Goal: Complete application form: Complete application form

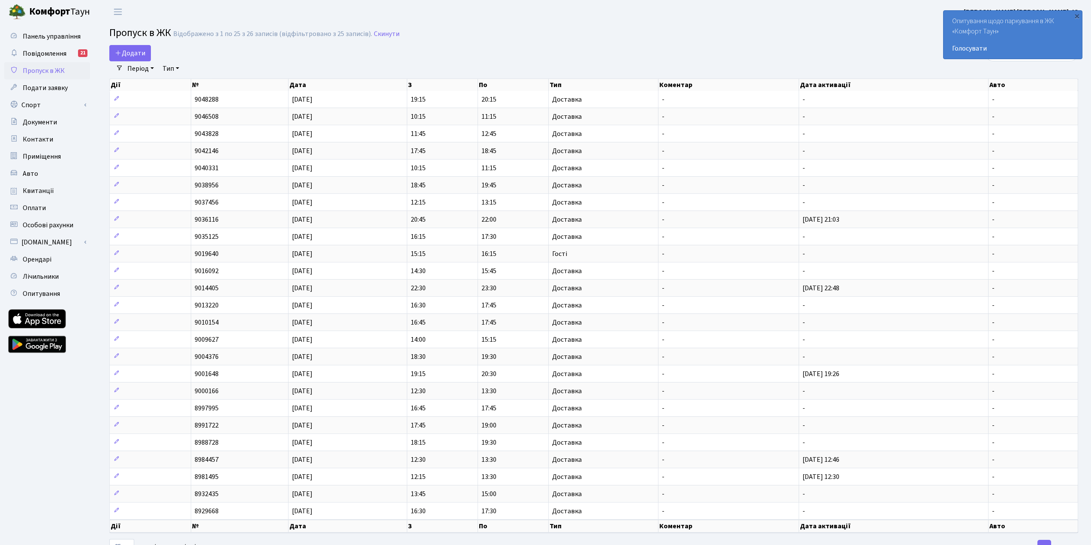
select select "25"
click at [136, 52] on span "Додати" at bounding box center [130, 52] width 30 height 9
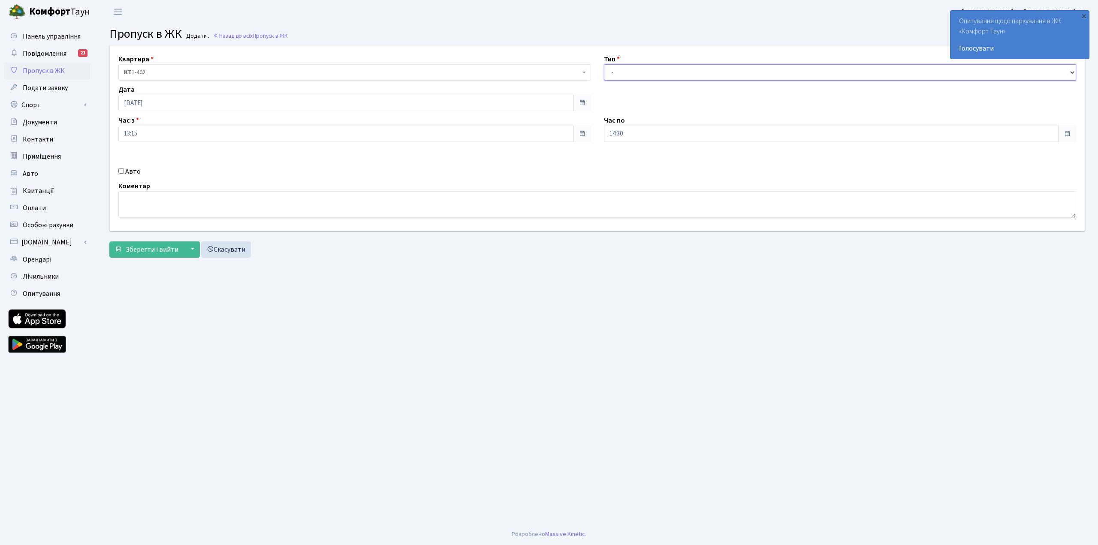
click at [627, 78] on select "- Доставка Таксі Гості Сервіс" at bounding box center [840, 72] width 473 height 16
select select "1"
click at [604, 64] on select "- Доставка Таксі Гості Сервіс" at bounding box center [840, 72] width 473 height 16
click at [149, 251] on span "Зберегти і вийти" at bounding box center [152, 249] width 53 height 9
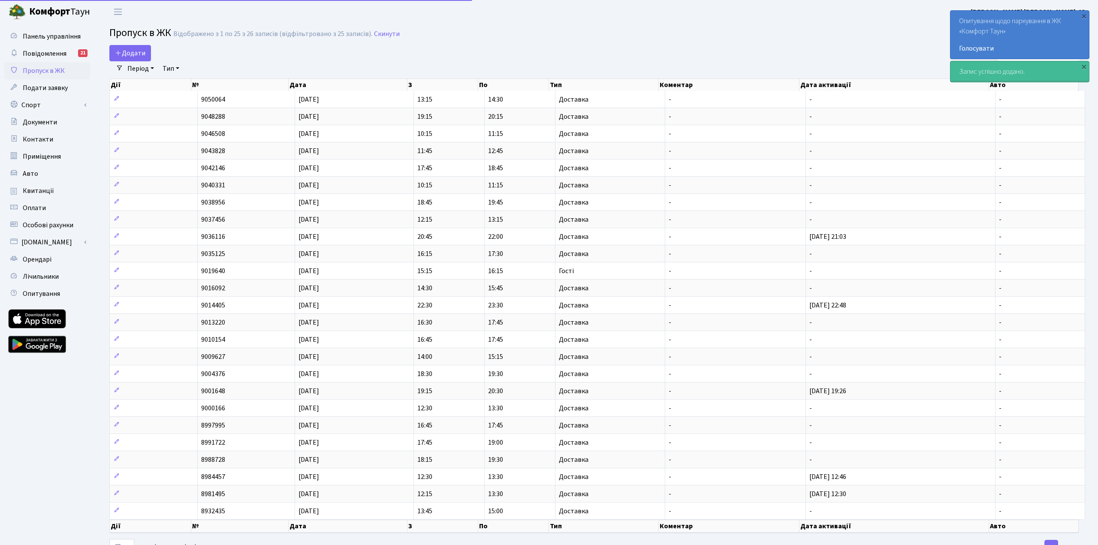
select select "25"
